Goal: Navigation & Orientation: Find specific page/section

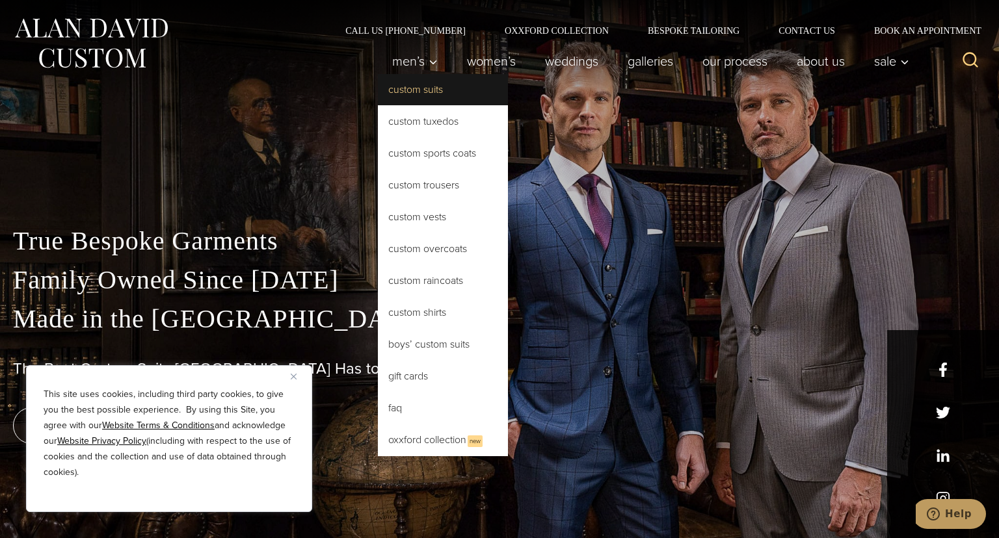
click at [395, 90] on link "Custom Suits" at bounding box center [443, 89] width 130 height 31
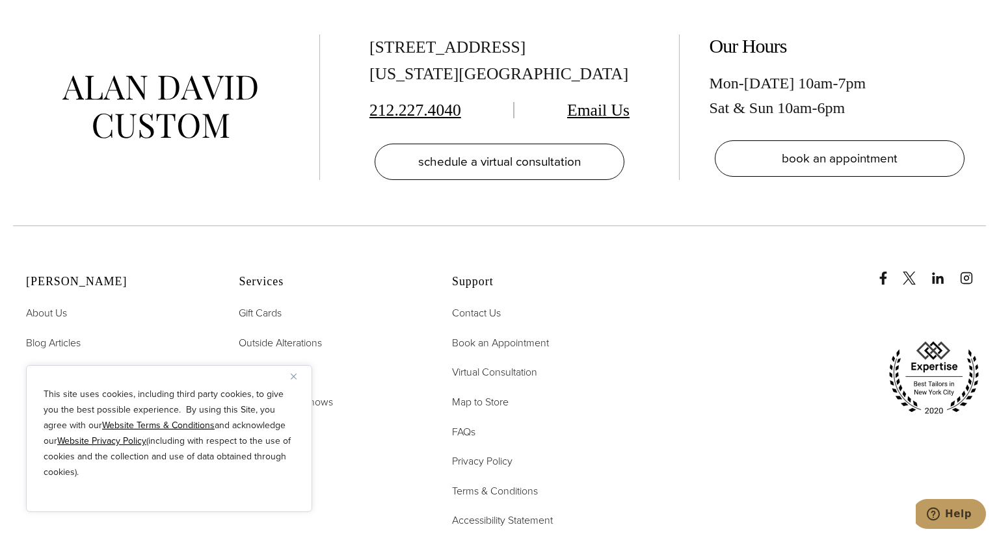
scroll to position [7865, 0]
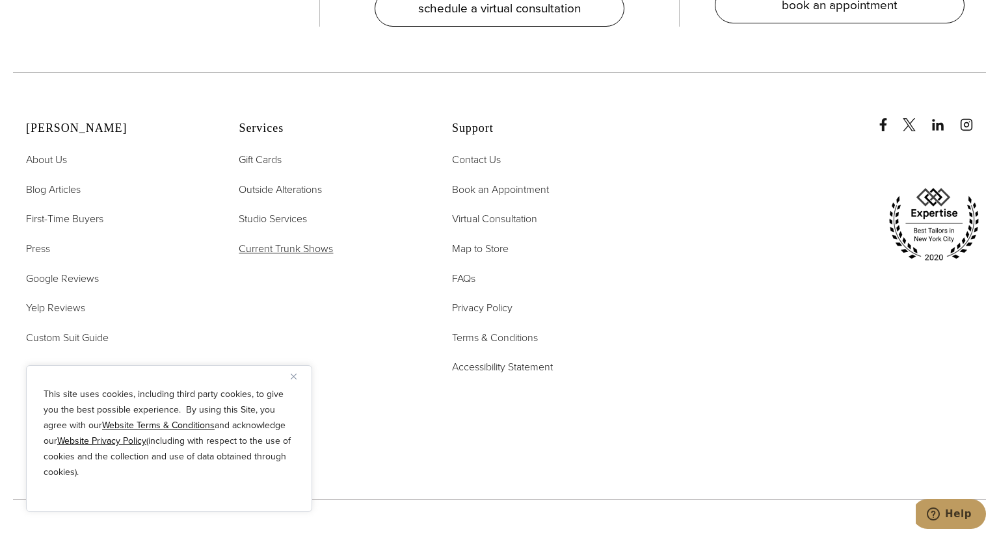
click at [280, 241] on span "Current Trunk Shows" at bounding box center [286, 248] width 94 height 15
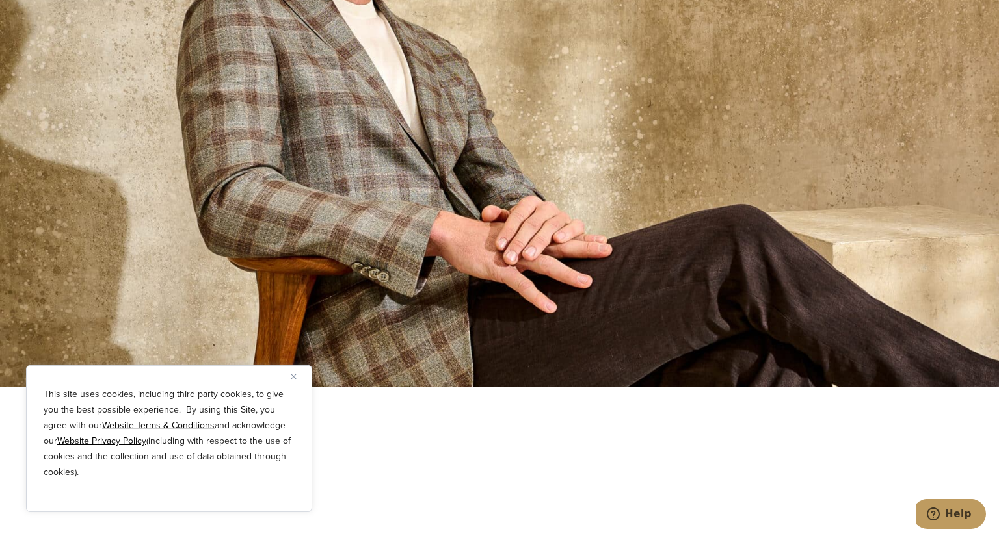
scroll to position [1264, 0]
